Goal: Information Seeking & Learning: Learn about a topic

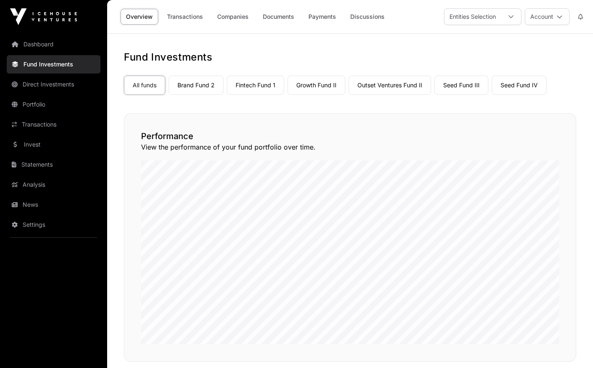
click at [45, 103] on link "Portfolio" at bounding box center [54, 104] width 94 height 18
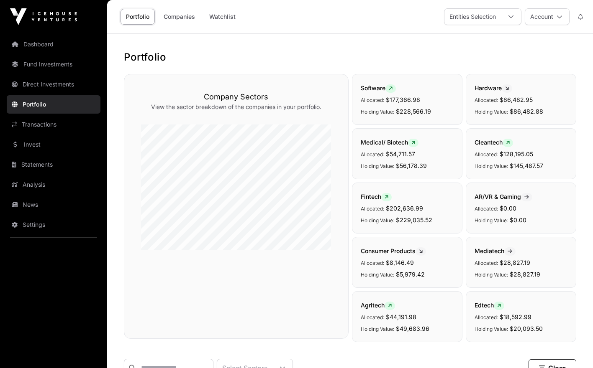
click at [167, 18] on link "Companies" at bounding box center [179, 17] width 42 height 16
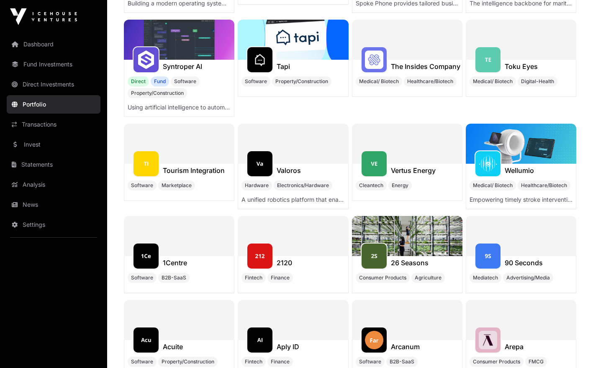
scroll to position [2216, 0]
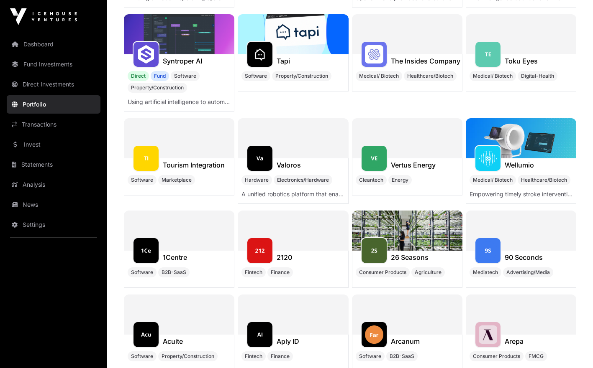
click at [385, 251] on div at bounding box center [373, 251] width 27 height 27
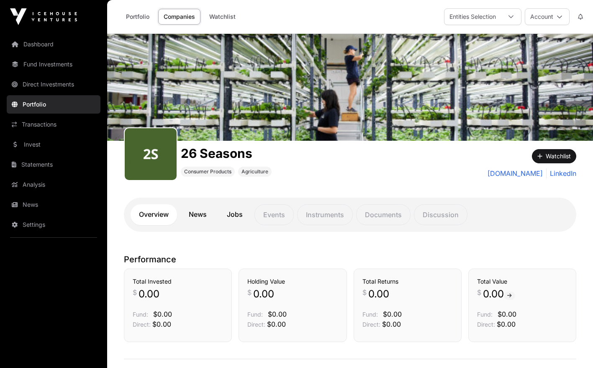
click at [201, 215] on link "News" at bounding box center [197, 215] width 35 height 21
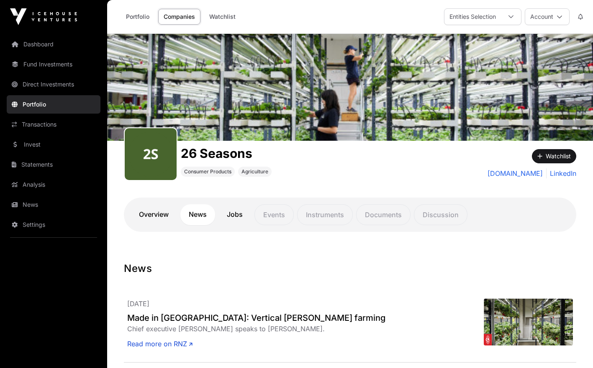
click at [146, 215] on link "Overview" at bounding box center [153, 215] width 46 height 21
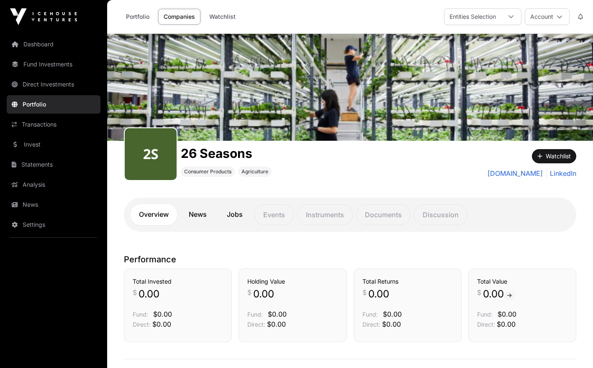
click at [170, 173] on img at bounding box center [150, 154] width 45 height 45
click at [504, 176] on link "[DOMAIN_NAME]" at bounding box center [514, 174] width 55 height 10
